Goal: Navigation & Orientation: Find specific page/section

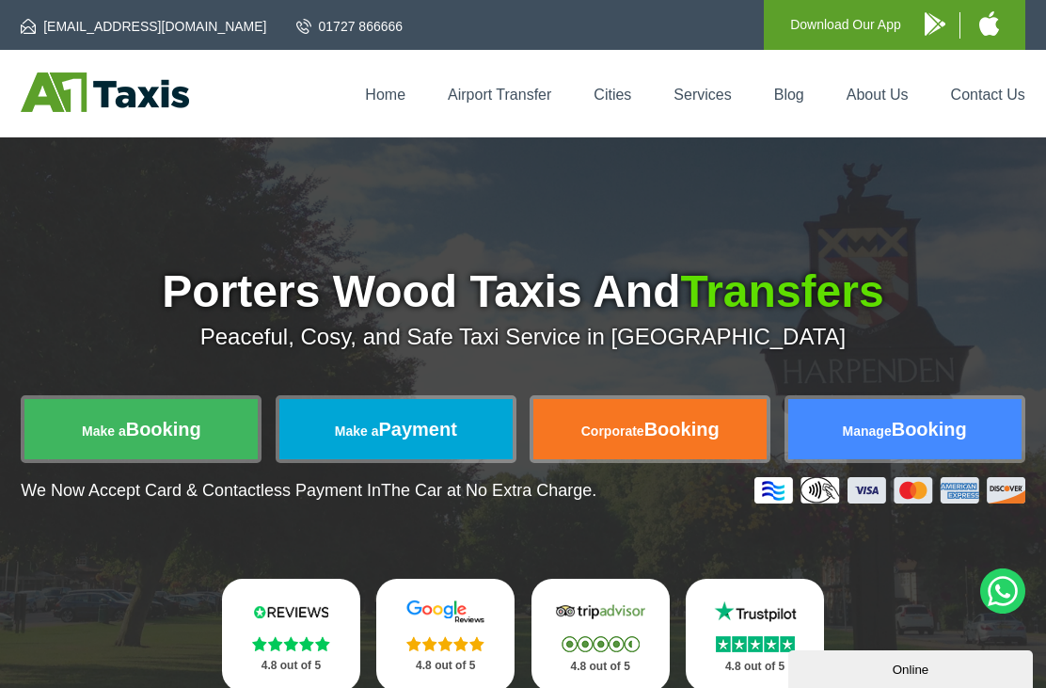
click at [883, 100] on link "About Us" at bounding box center [878, 95] width 62 height 16
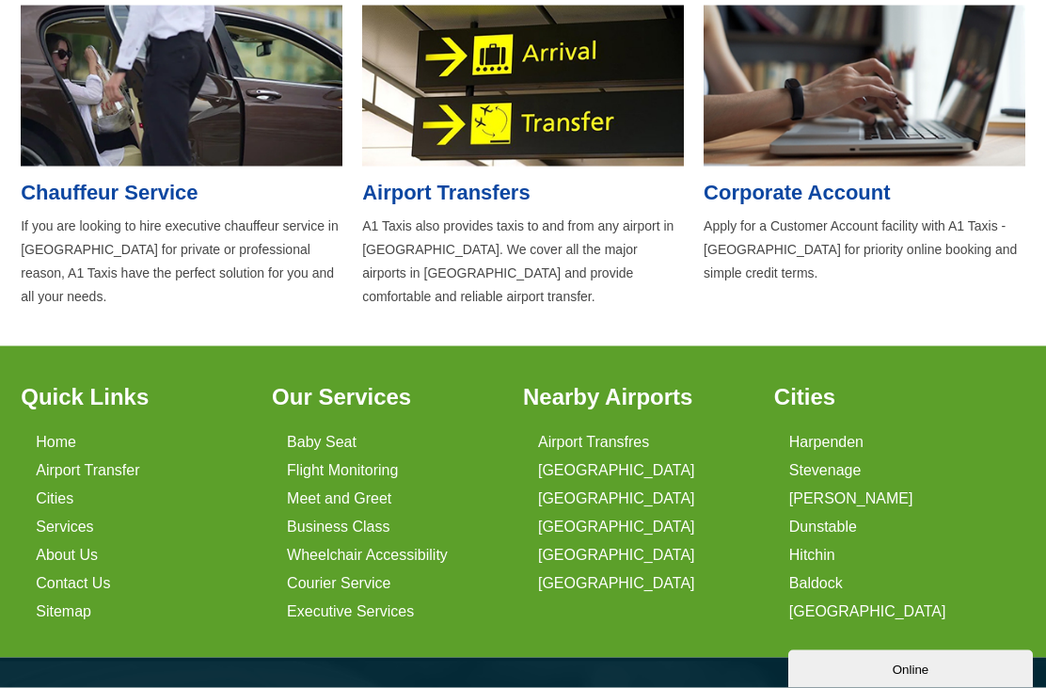
scroll to position [1245, 0]
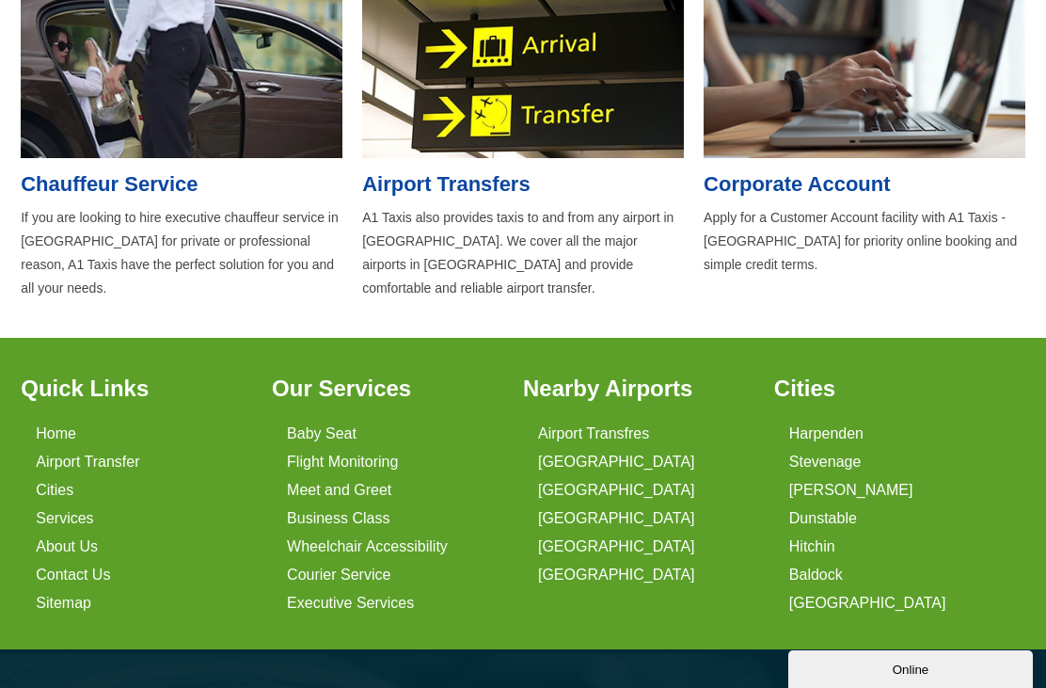
click at [63, 602] on link "Sitemap" at bounding box center [64, 603] width 56 height 17
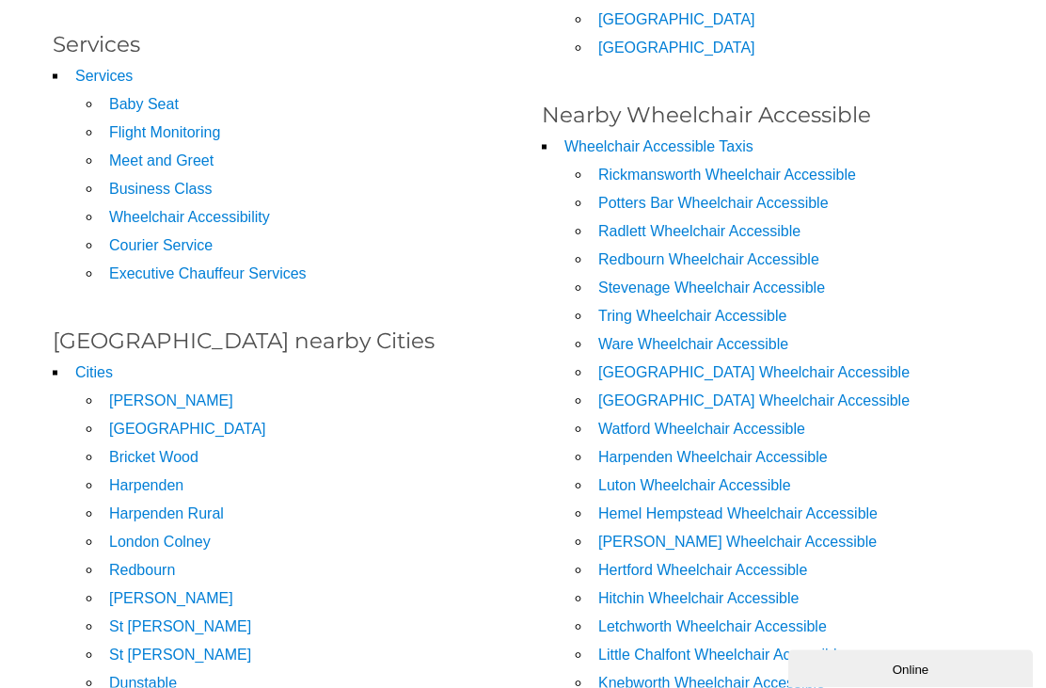
scroll to position [549, 0]
click at [157, 488] on link "Harpenden" at bounding box center [146, 484] width 74 height 16
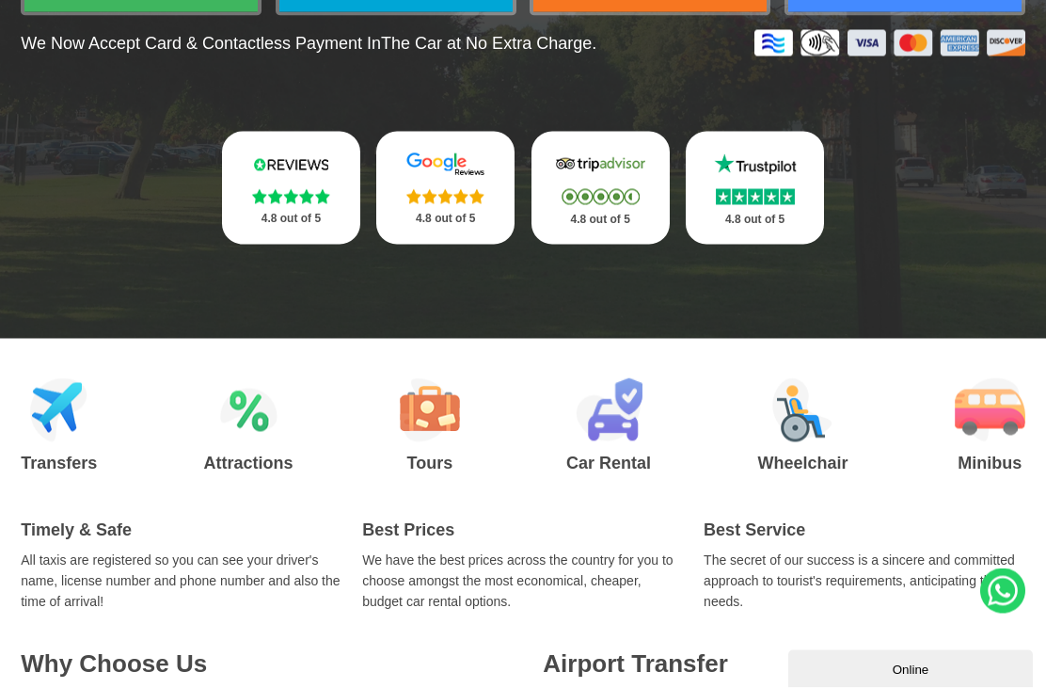
scroll to position [450, 0]
